Goal: Information Seeking & Learning: Learn about a topic

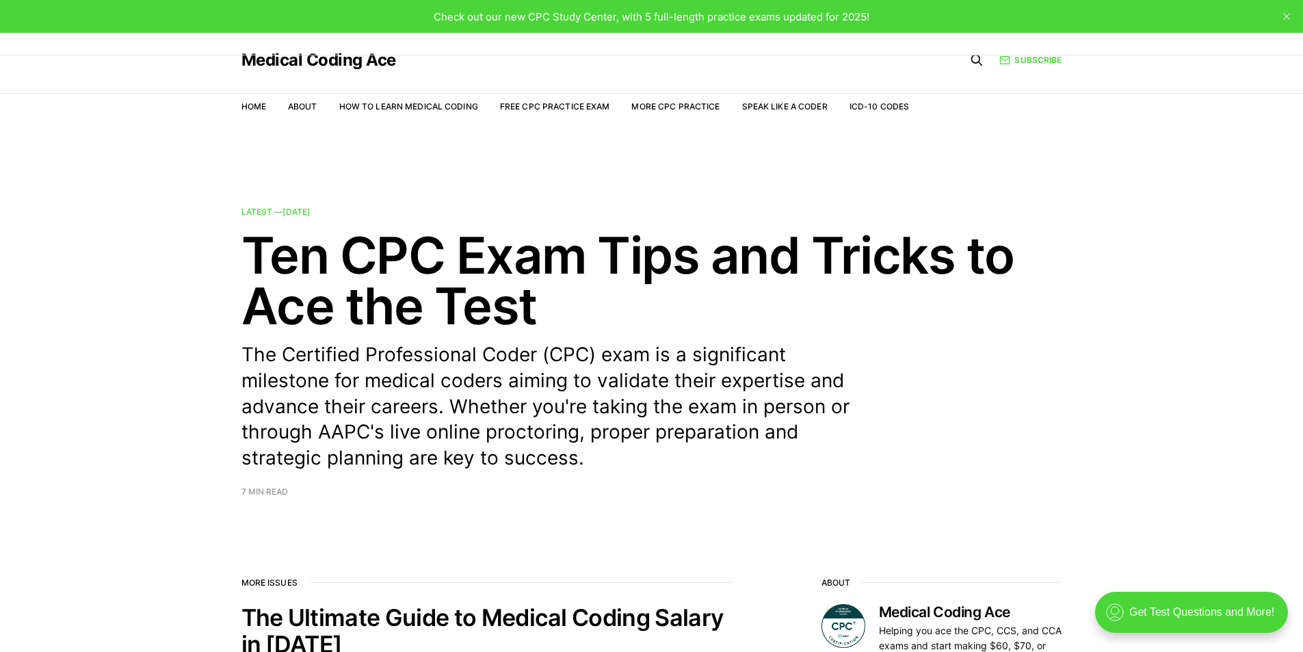
click at [1141, 590] on div ".cls-1{fill:none;stroke:currentColor;stroke-linecap:round;stroke-linejoin:round…" at bounding box center [1196, 618] width 224 height 67
click at [1147, 601] on div ".cls-1{fill:none;stroke:currentColor;stroke-linecap:round;stroke-linejoin:round…" at bounding box center [1191, 612] width 193 height 41
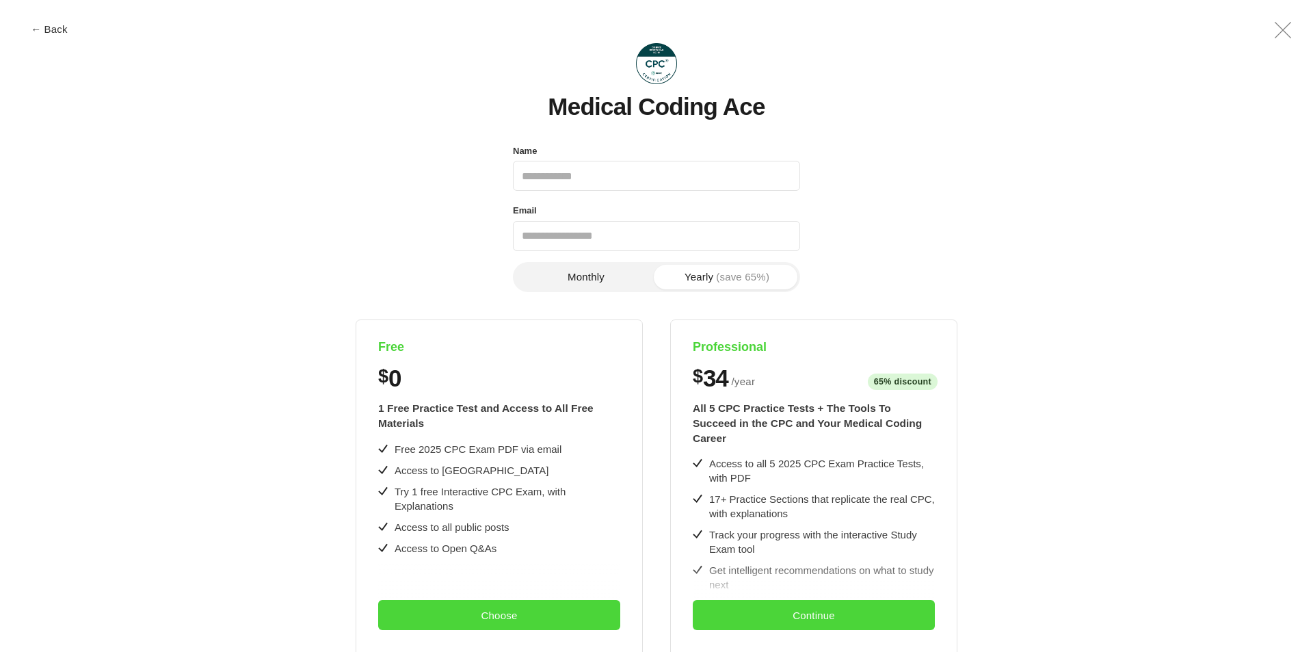
click at [616, 183] on input "Name" at bounding box center [656, 176] width 287 height 30
click at [599, 181] on input "Name" at bounding box center [656, 176] width 287 height 30
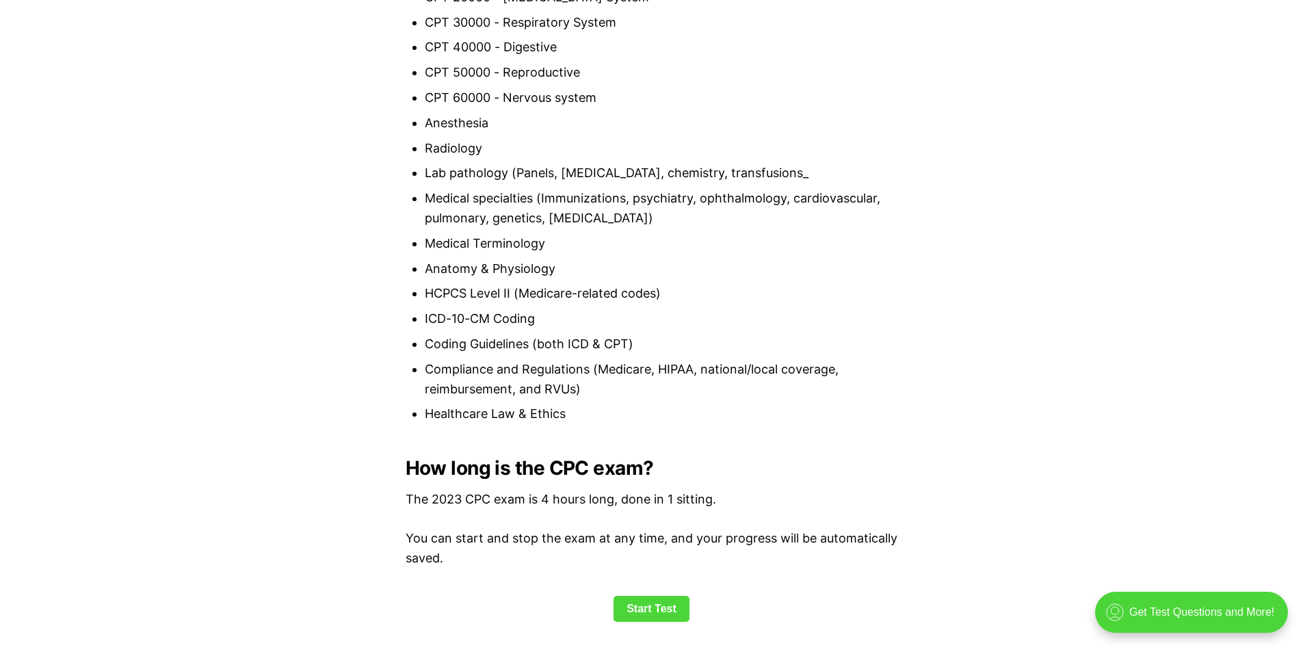
scroll to position [1642, 0]
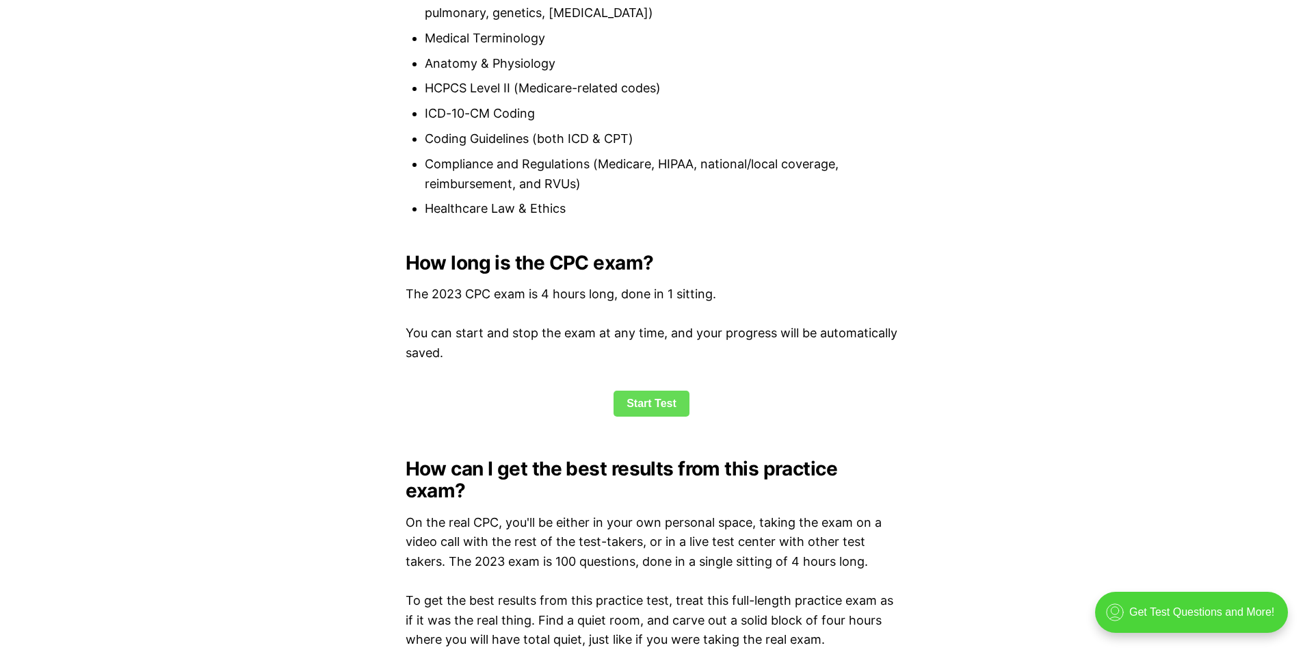
click at [662, 400] on link "Start Test" at bounding box center [652, 404] width 76 height 26
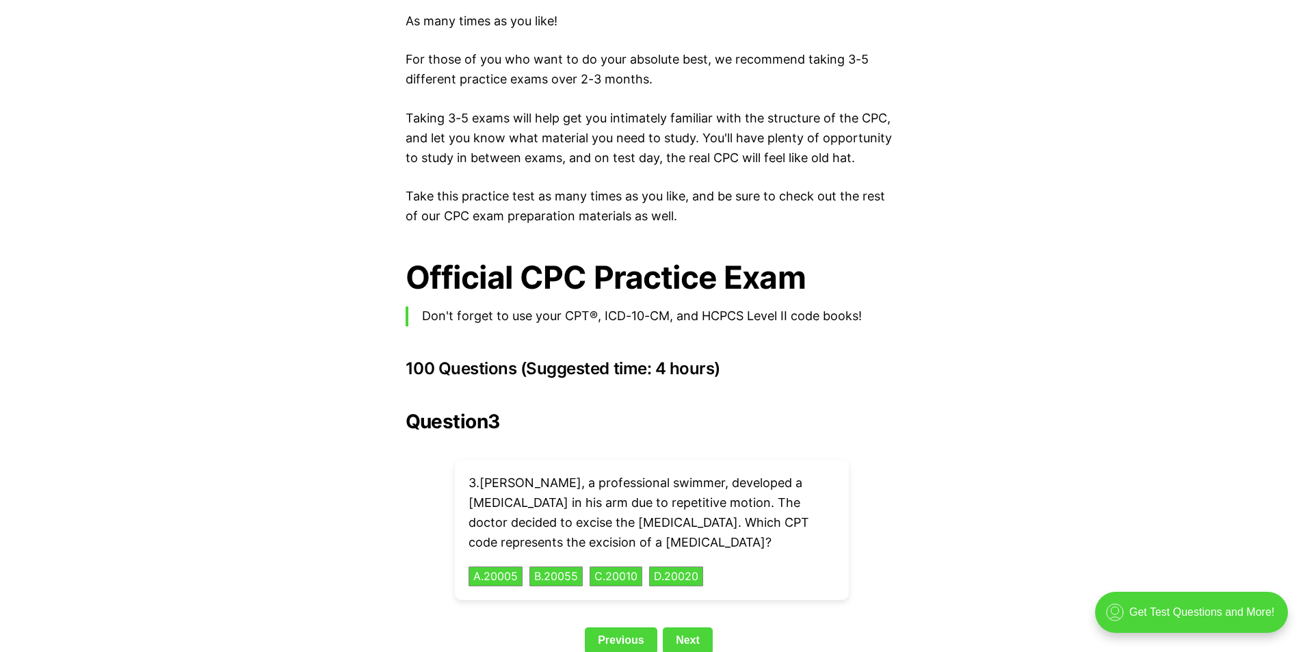
scroll to position [2952, 0]
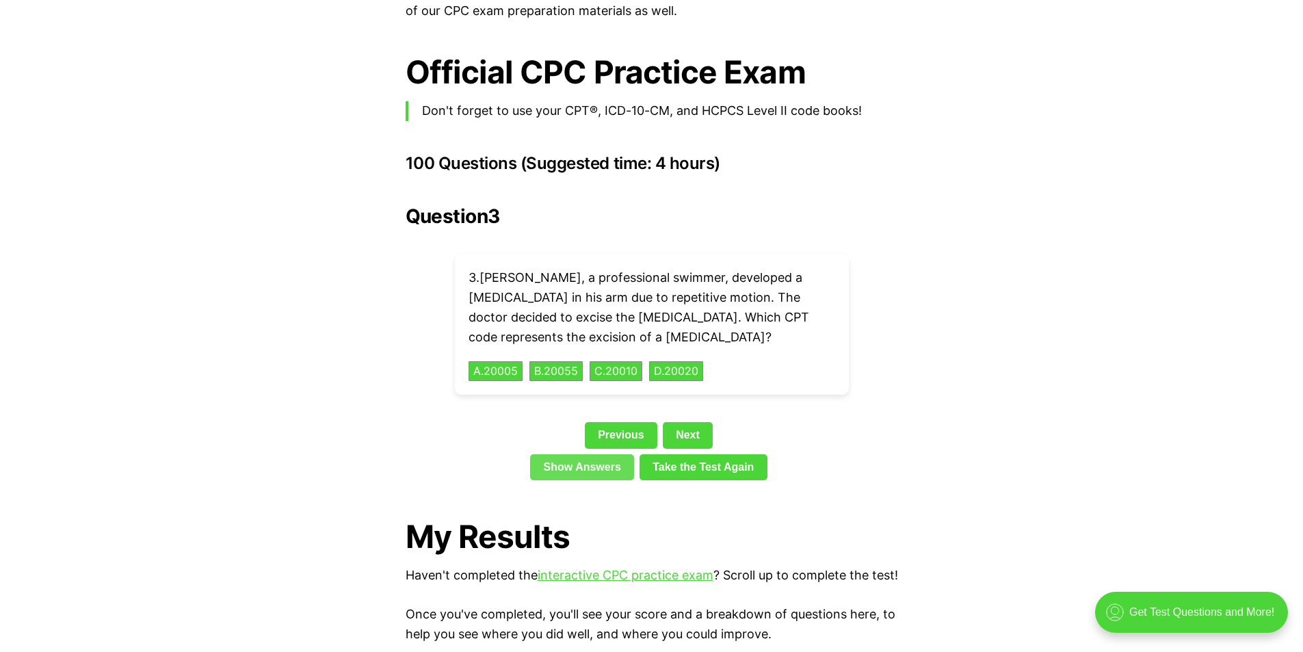
click at [592, 454] on link "Show Answers" at bounding box center [582, 467] width 104 height 26
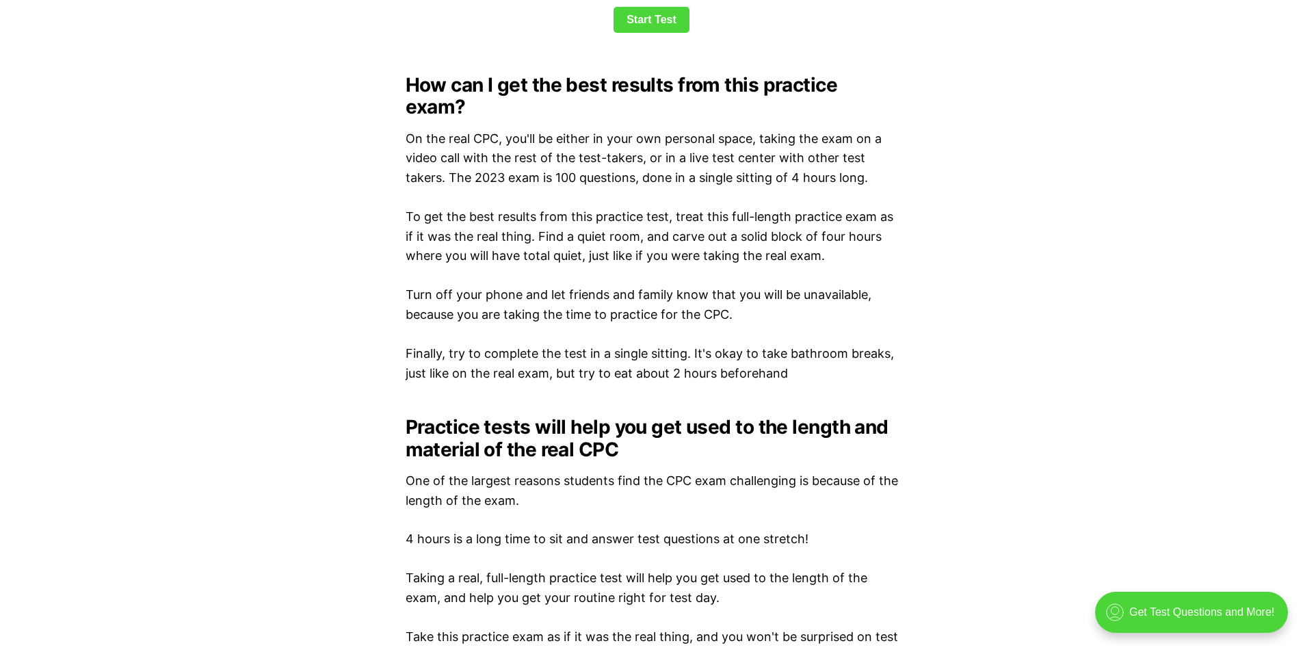
scroll to position [1752, 0]
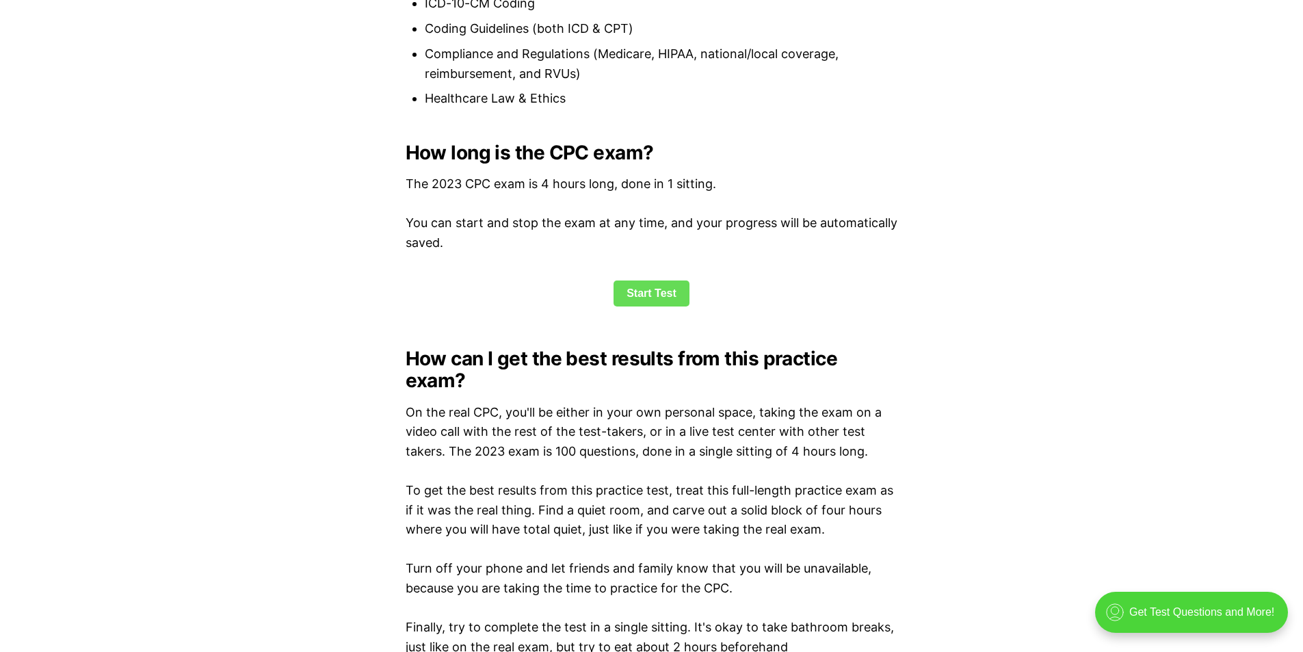
drag, startPoint x: 688, startPoint y: 300, endPoint x: 677, endPoint y: 294, distance: 12.2
click at [687, 299] on div "Start Test" at bounding box center [652, 293] width 493 height 26
click at [676, 294] on link "Start Test" at bounding box center [652, 293] width 76 height 26
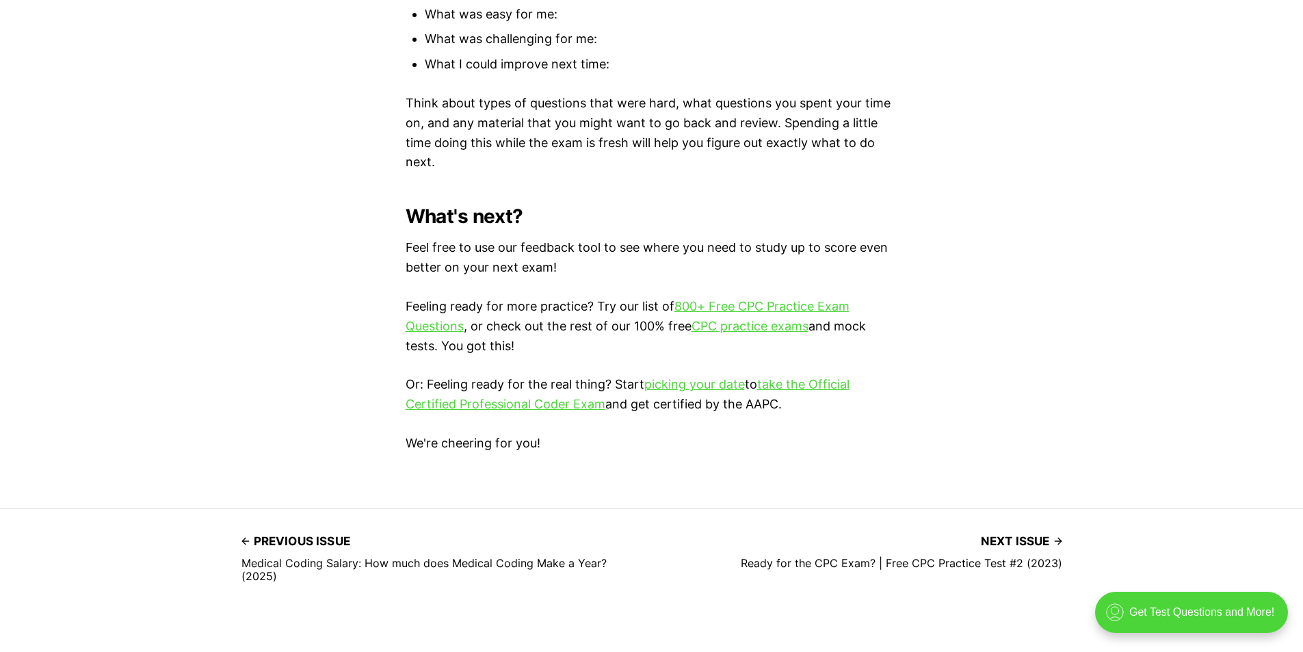
scroll to position [5004, 0]
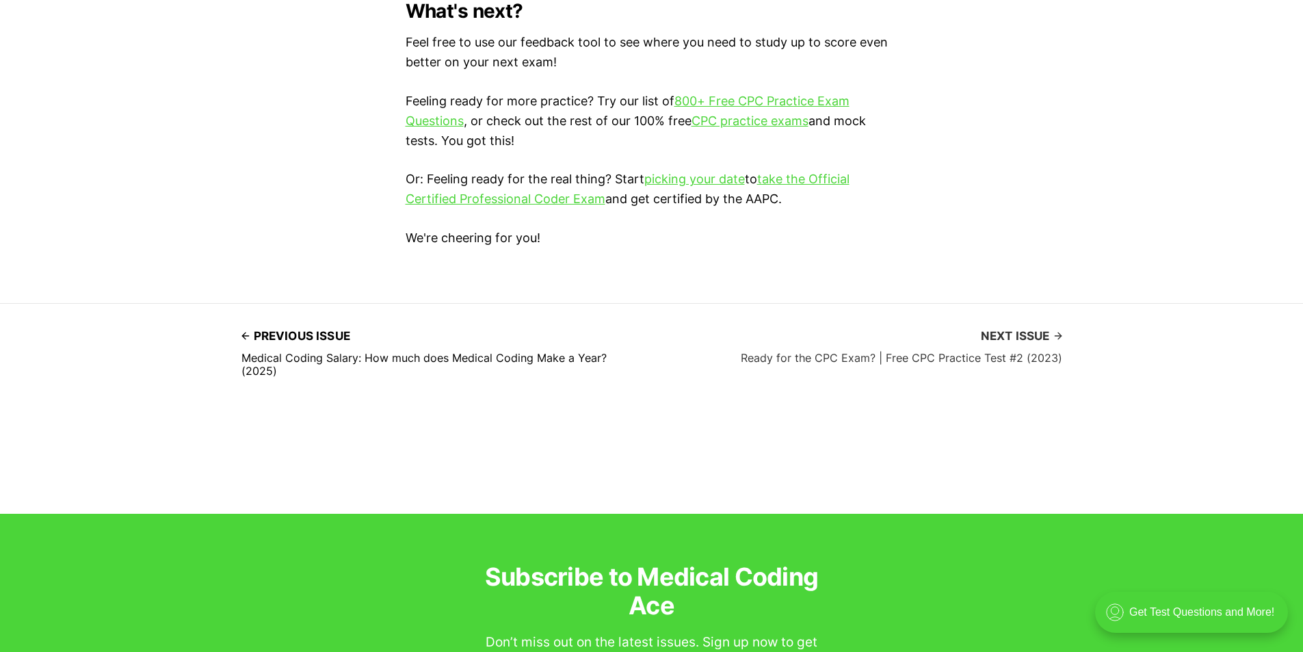
click at [792, 358] on h4 "Ready for the CPC Exam? | Free CPC Practice Test #2 (2023)" at bounding box center [902, 358] width 322 height 12
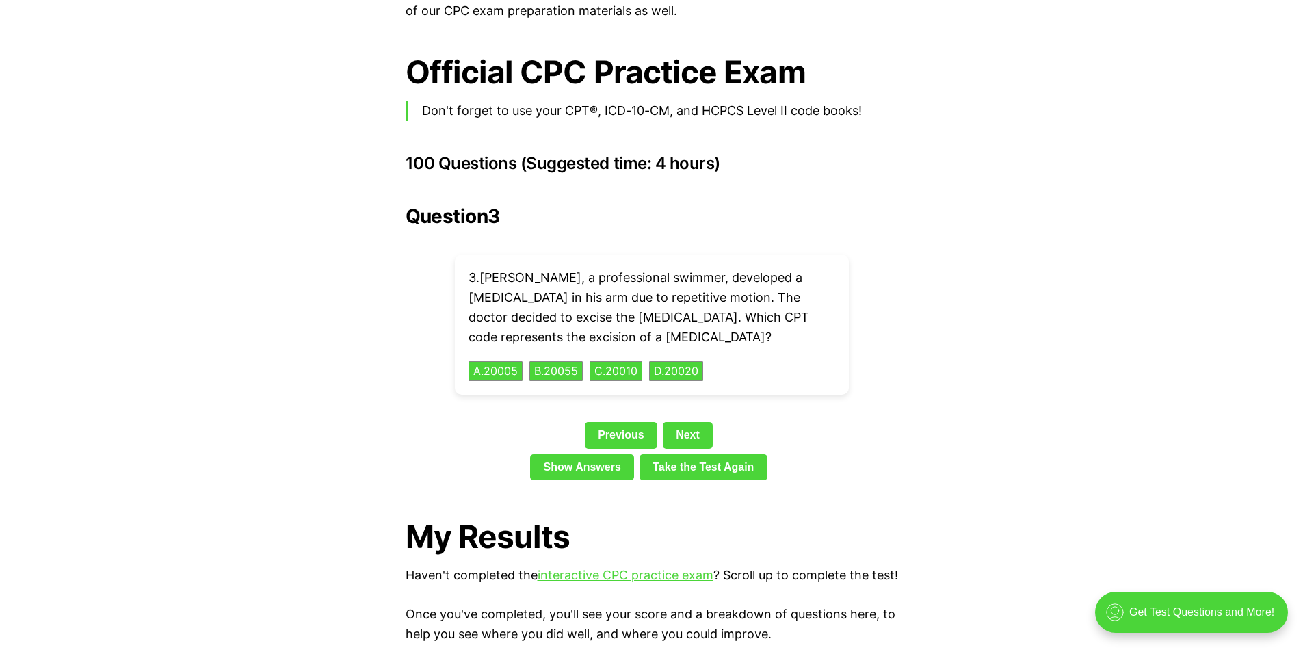
scroll to position [1642, 0]
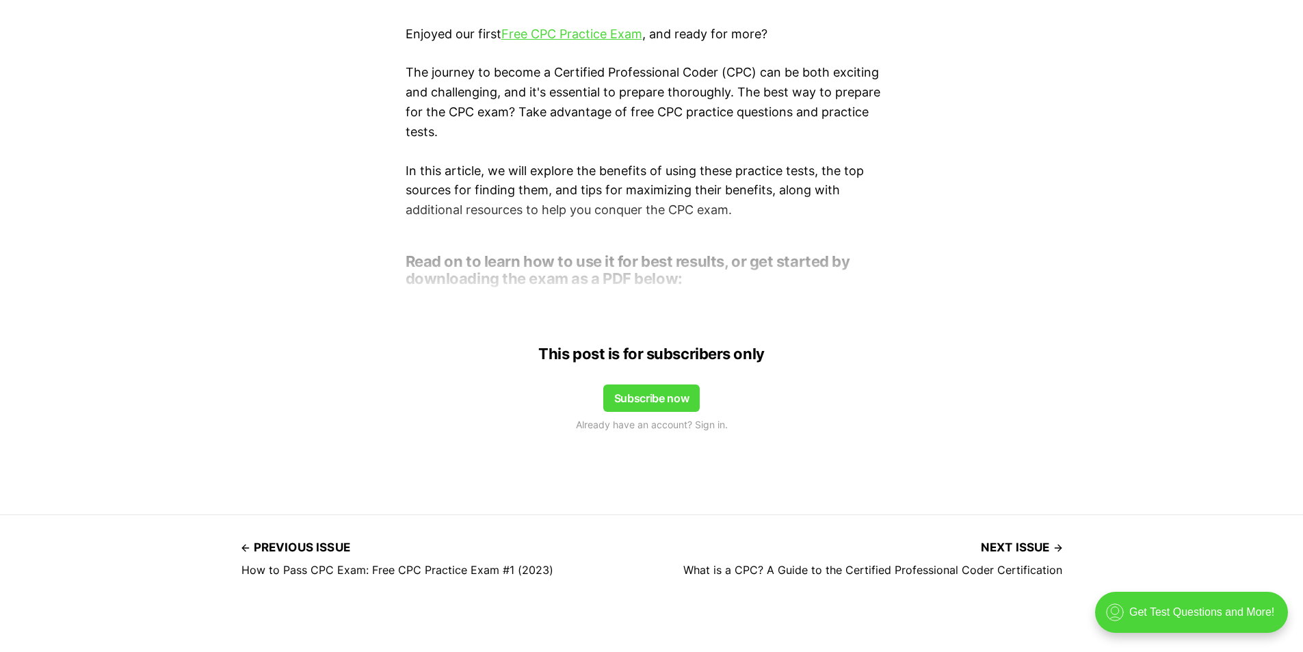
scroll to position [1163, 0]
